Goal: Information Seeking & Learning: Learn about a topic

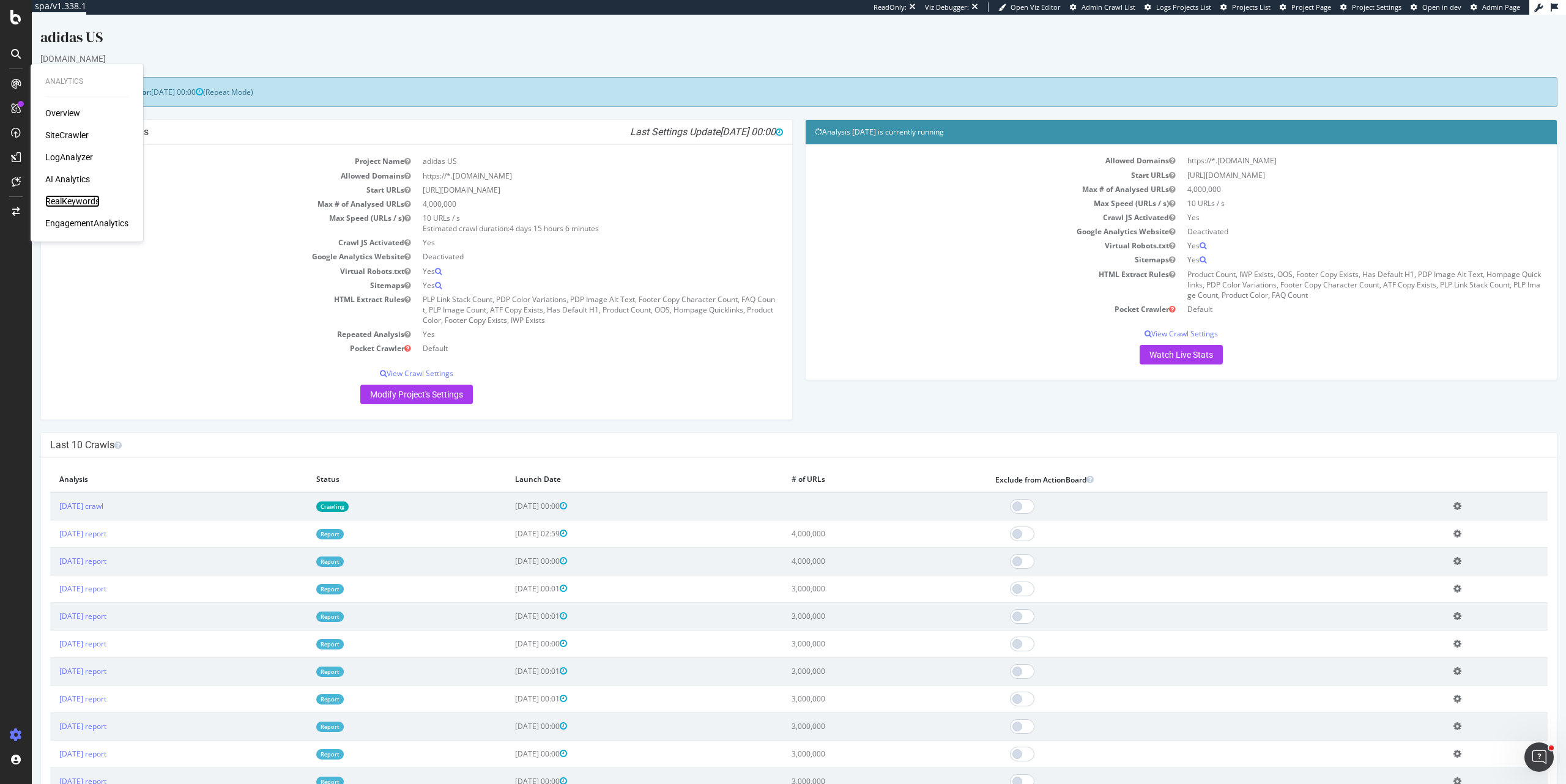
click at [74, 203] on div "RealKeywords" at bounding box center [72, 201] width 54 height 12
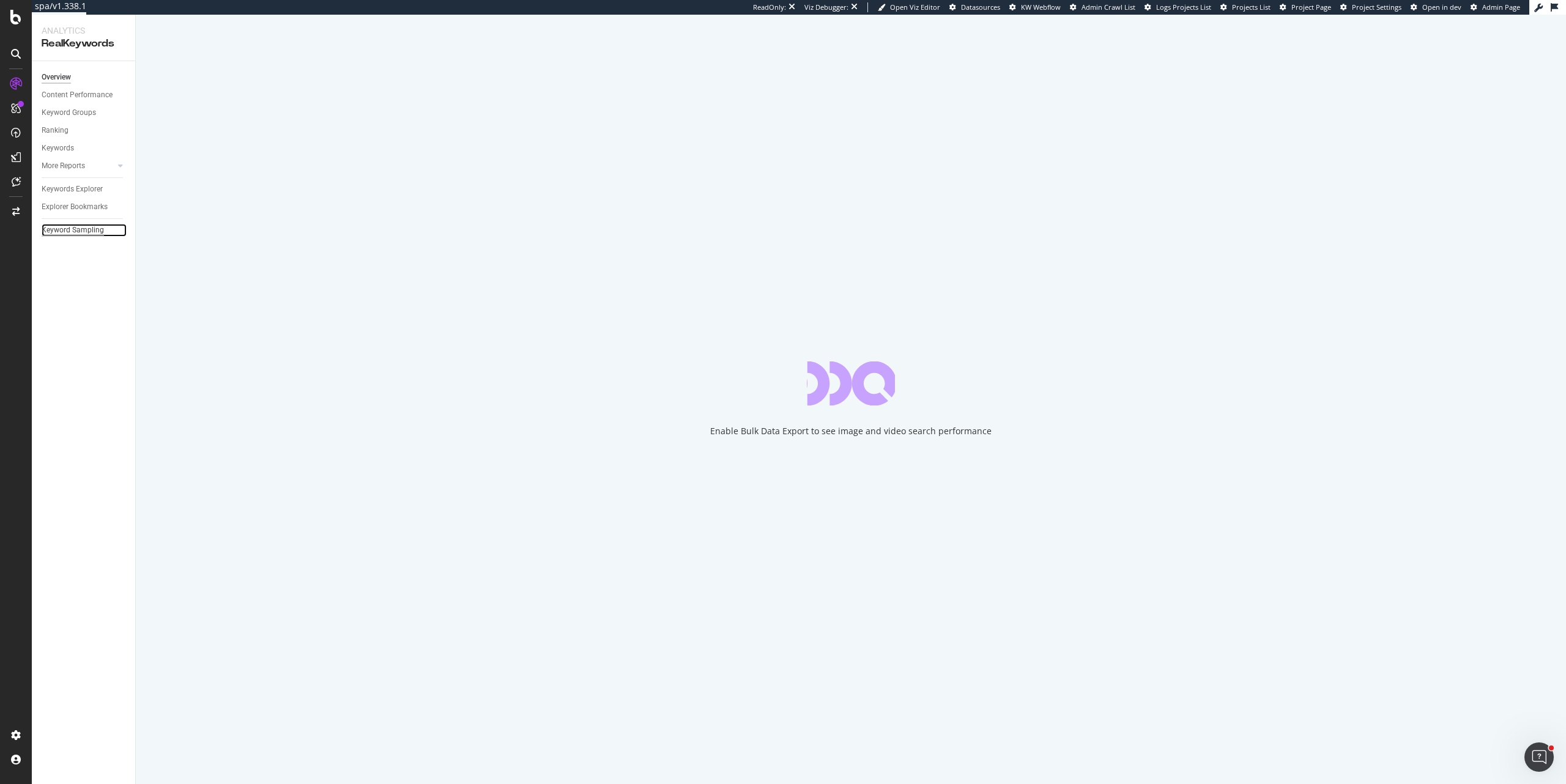
click at [74, 234] on div "Keyword Sampling" at bounding box center [72, 230] width 63 height 13
